Goal: Information Seeking & Learning: Check status

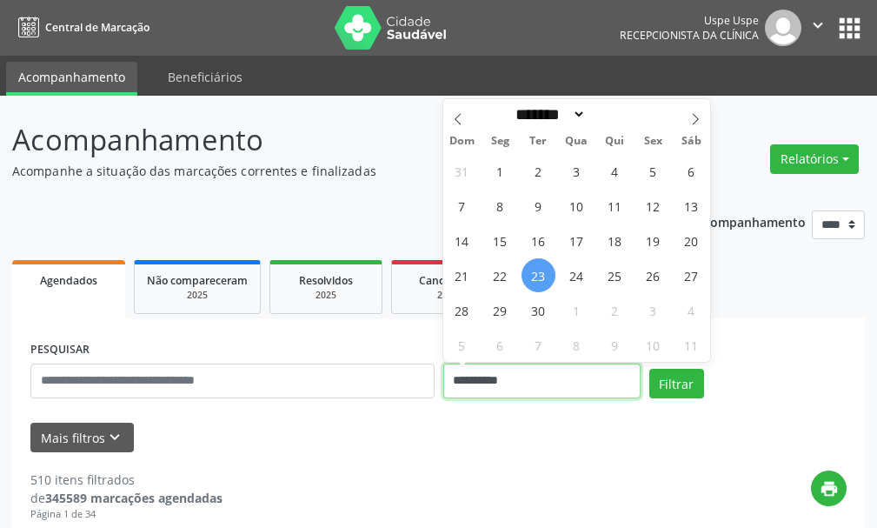
drag, startPoint x: 401, startPoint y: 389, endPoint x: 207, endPoint y: 389, distance: 193.9
click at [207, 389] on div "**********" at bounding box center [438, 373] width 825 height 74
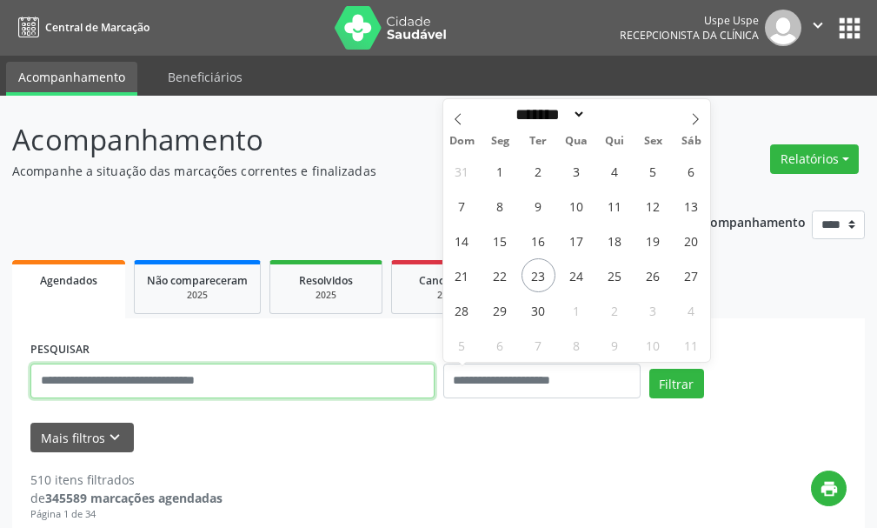
click at [151, 385] on input "text" at bounding box center [232, 380] width 404 height 35
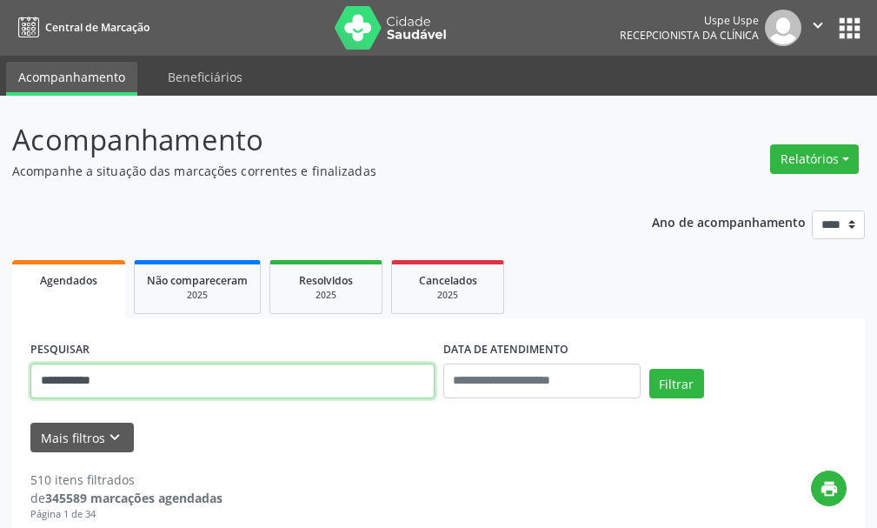
type input "**********"
click at [649, 369] on button "Filtrar" at bounding box center [676, 384] width 55 height 30
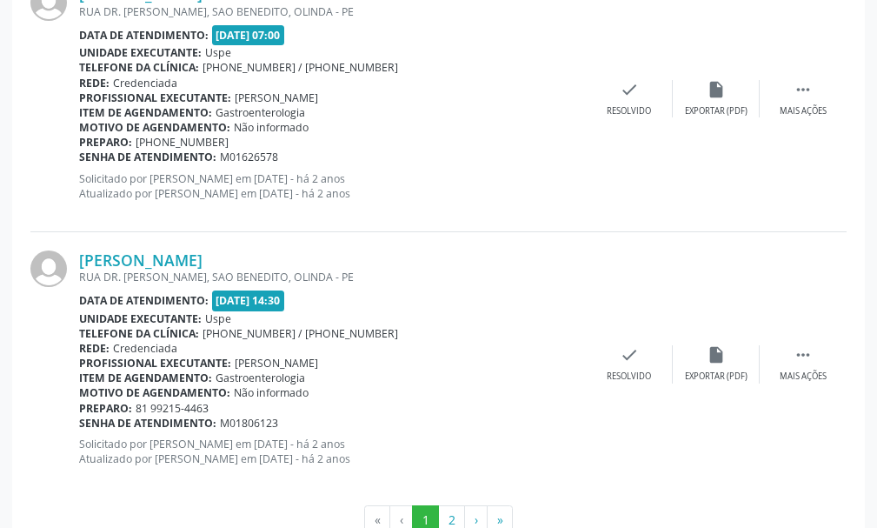
scroll to position [4056, 0]
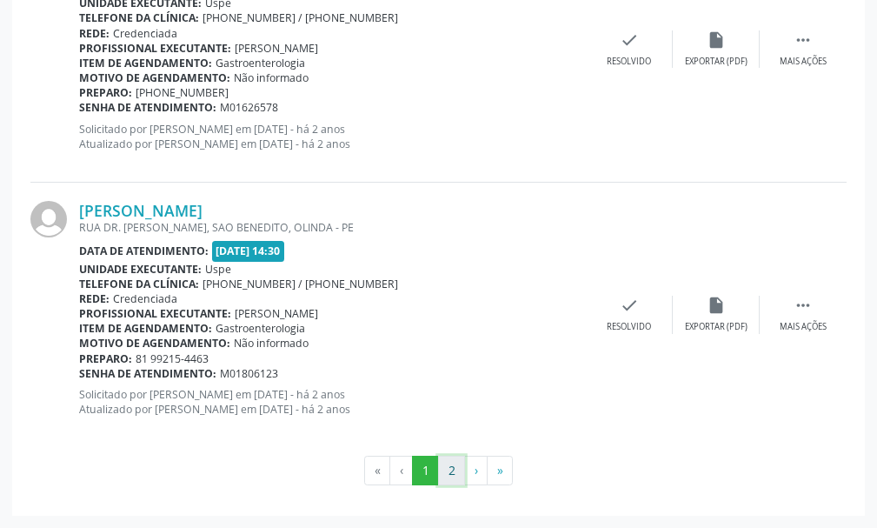
click at [447, 469] on button "2" at bounding box center [451, 471] width 27 height 30
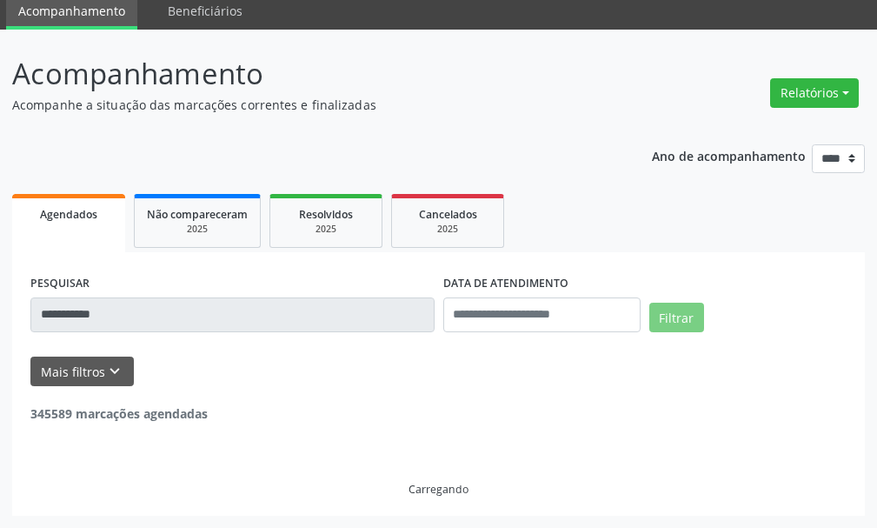
scroll to position [1135, 0]
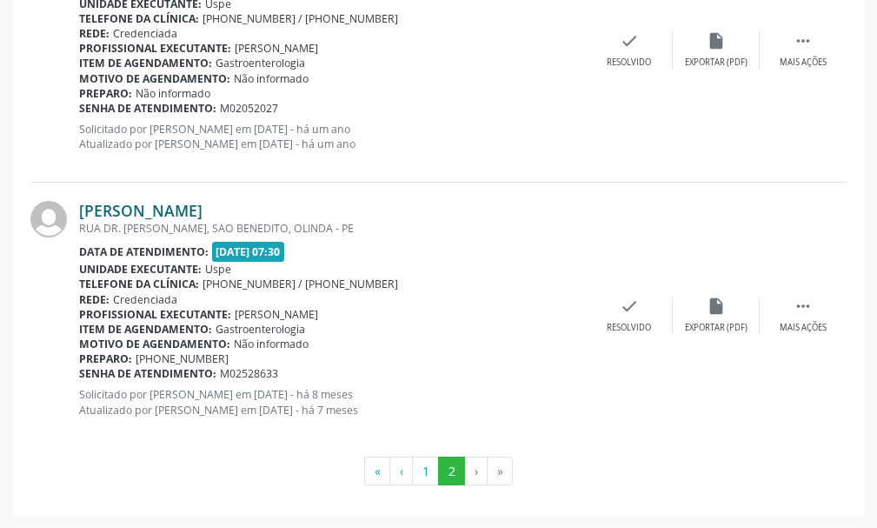
click at [171, 217] on link "[PERSON_NAME]" at bounding box center [140, 210] width 123 height 19
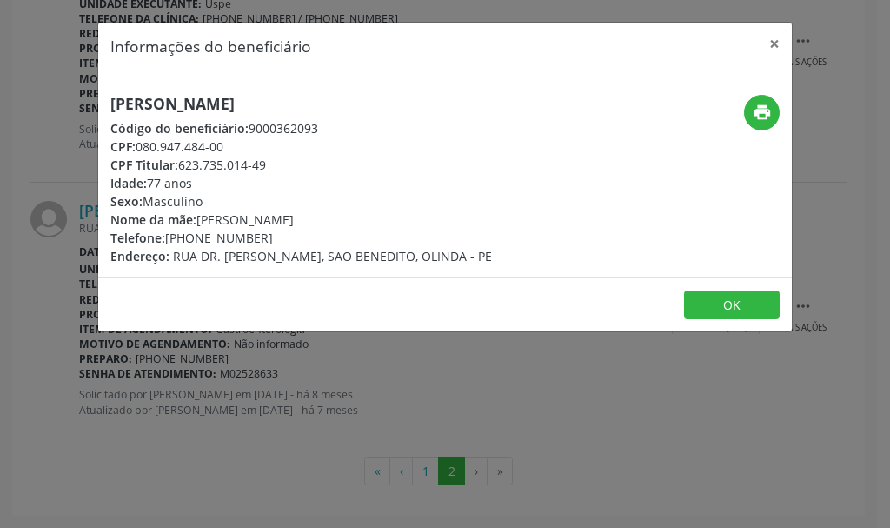
drag, startPoint x: 290, startPoint y: 101, endPoint x: 143, endPoint y: 104, distance: 147.0
click at [119, 104] on h5 "[PERSON_NAME]" at bounding box center [301, 104] width 382 height 18
drag, startPoint x: 157, startPoint y: 104, endPoint x: 112, endPoint y: 98, distance: 45.6
click at [121, 90] on div "[PERSON_NAME] Código do beneficiário: 9000362093 CPF: 080.947.484-00 CPF Titula…" at bounding box center [445, 173] width 694 height 207
click at [111, 109] on h5 "[PERSON_NAME]" at bounding box center [301, 104] width 382 height 18
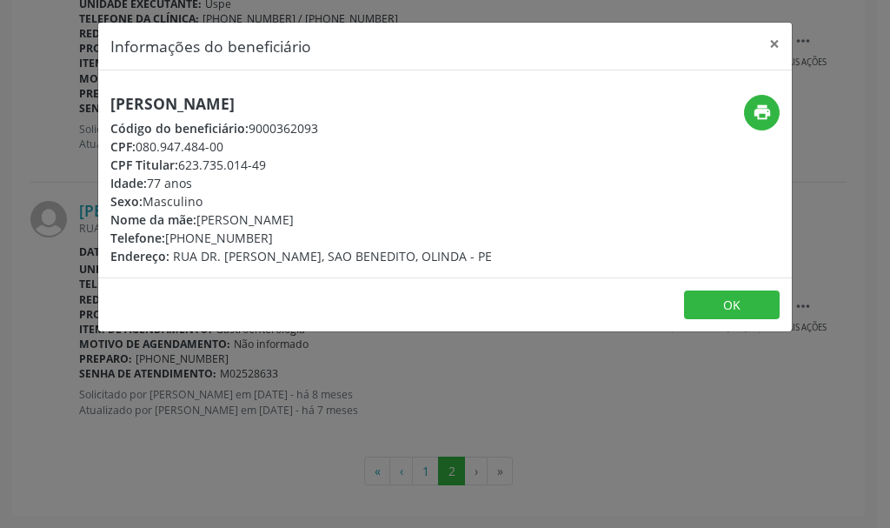
drag, startPoint x: 110, startPoint y: 108, endPoint x: 278, endPoint y: 103, distance: 168.7
click at [308, 96] on div "[PERSON_NAME] Código do beneficiário: 9000362093 CPF: 080.947.484-00 CPF Titula…" at bounding box center [329, 180] width 462 height 170
copy h5 "[PERSON_NAME]"
click at [773, 41] on button "×" at bounding box center [774, 44] width 35 height 43
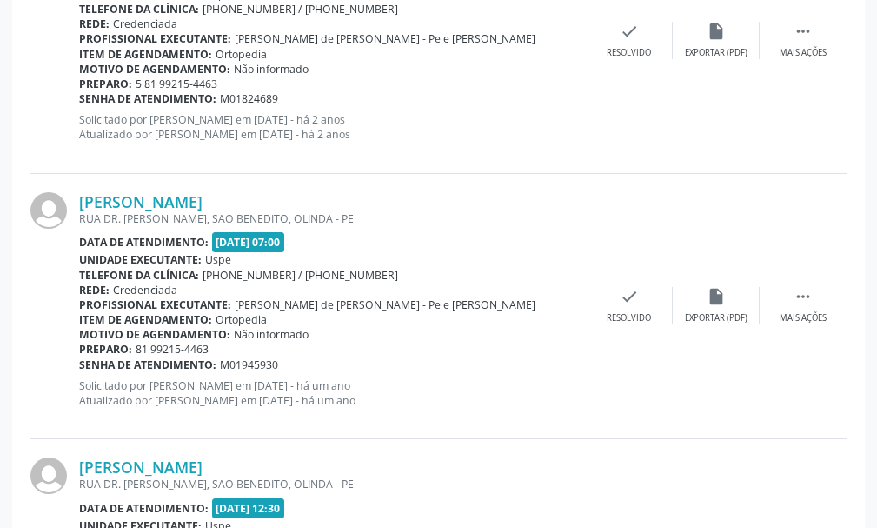
scroll to position [0, 0]
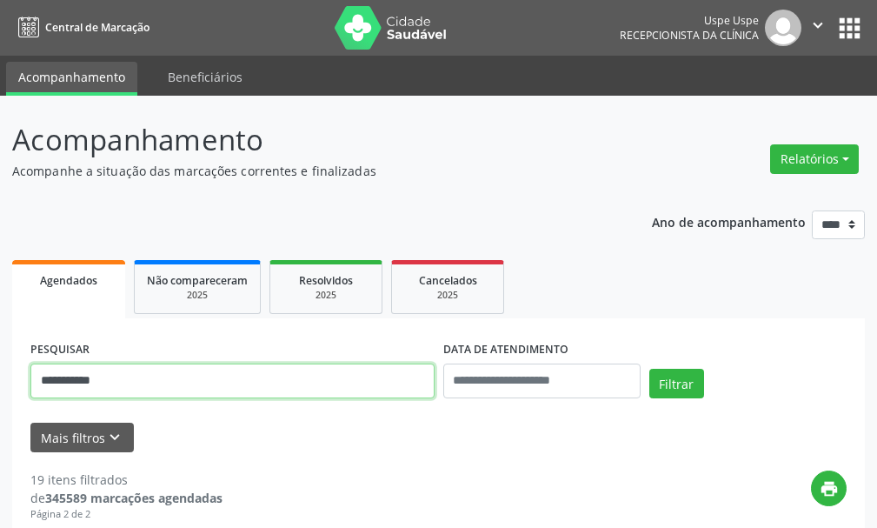
drag, startPoint x: 99, startPoint y: 380, endPoint x: 6, endPoint y: 368, distance: 93.8
type input "**********"
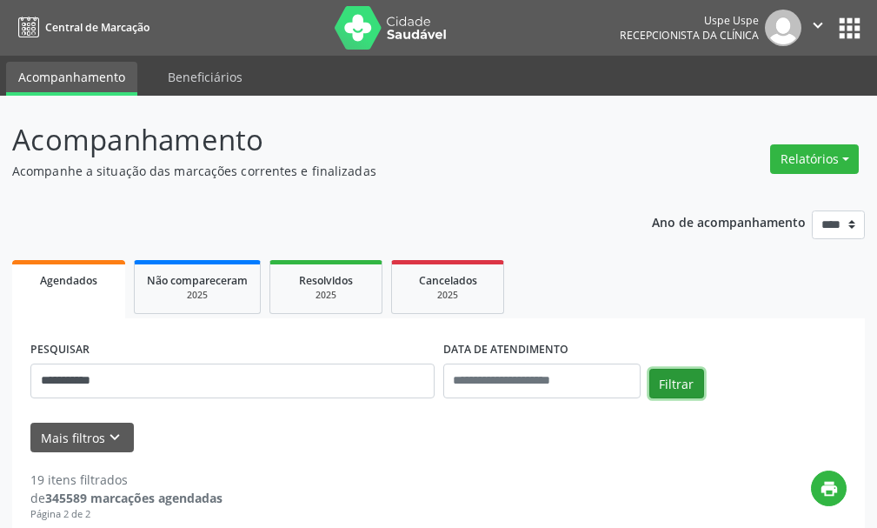
click at [682, 384] on button "Filtrar" at bounding box center [676, 384] width 55 height 30
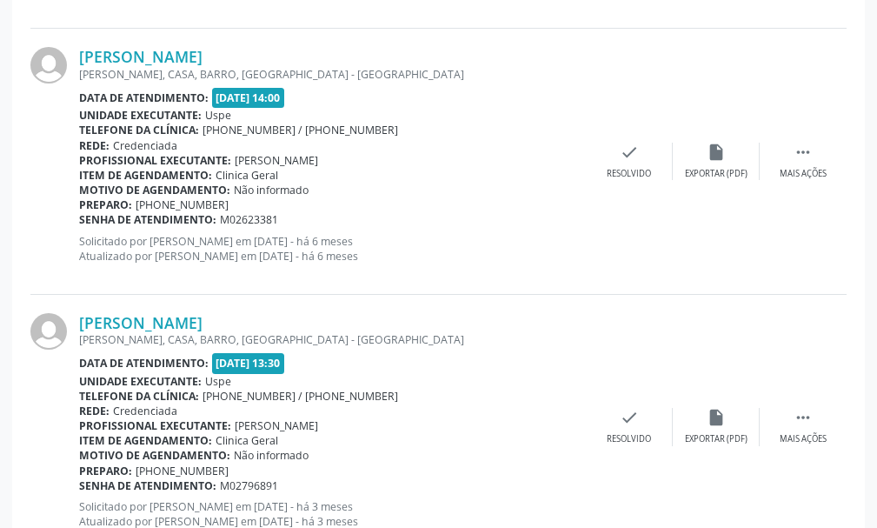
scroll to position [4056, 0]
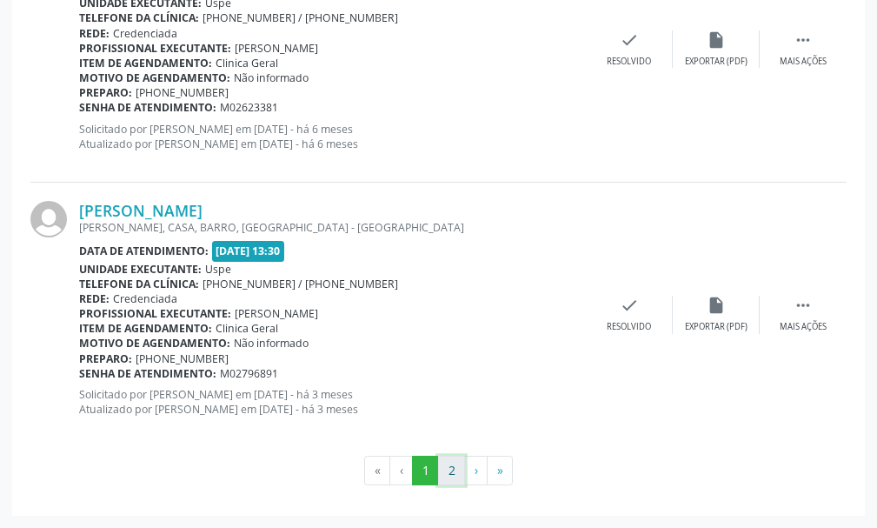
click at [445, 475] on button "2" at bounding box center [451, 471] width 27 height 30
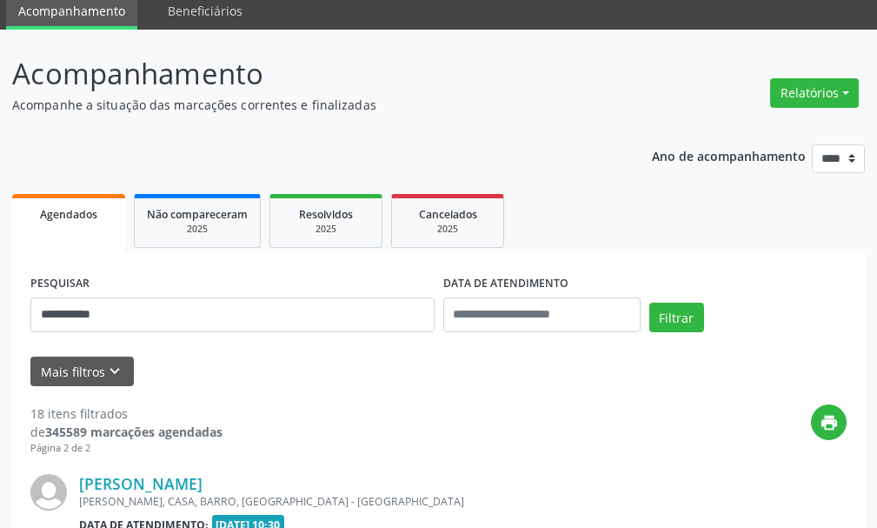
scroll to position [870, 0]
